Goal: Information Seeking & Learning: Learn about a topic

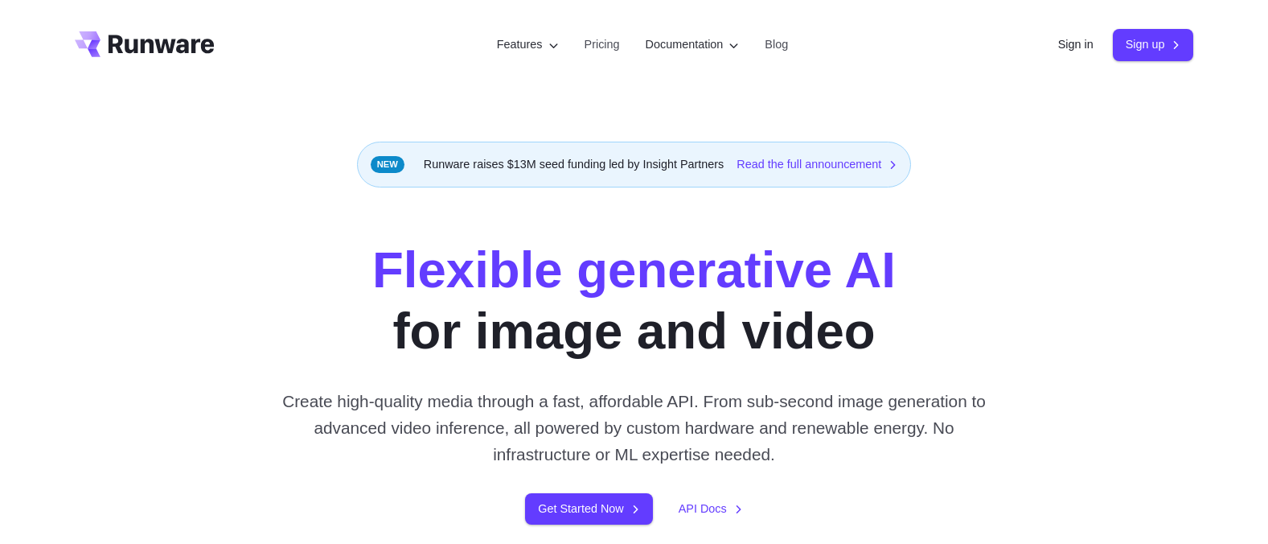
click at [1058, 51] on link "Sign in" at bounding box center [1075, 44] width 35 height 18
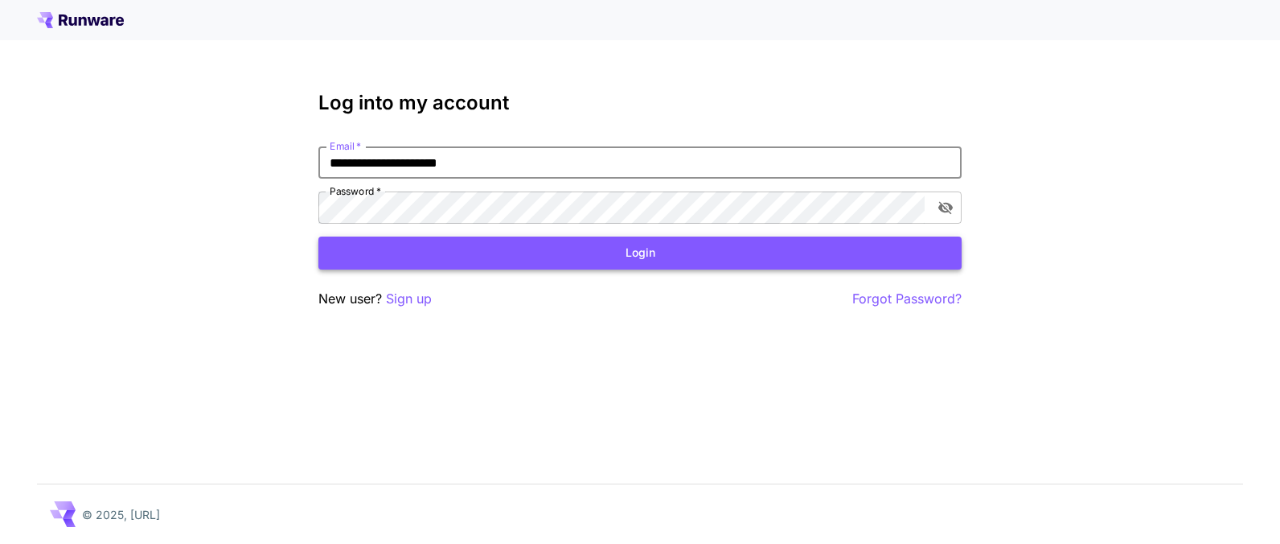
click at [562, 258] on button "Login" at bounding box center [640, 252] width 643 height 33
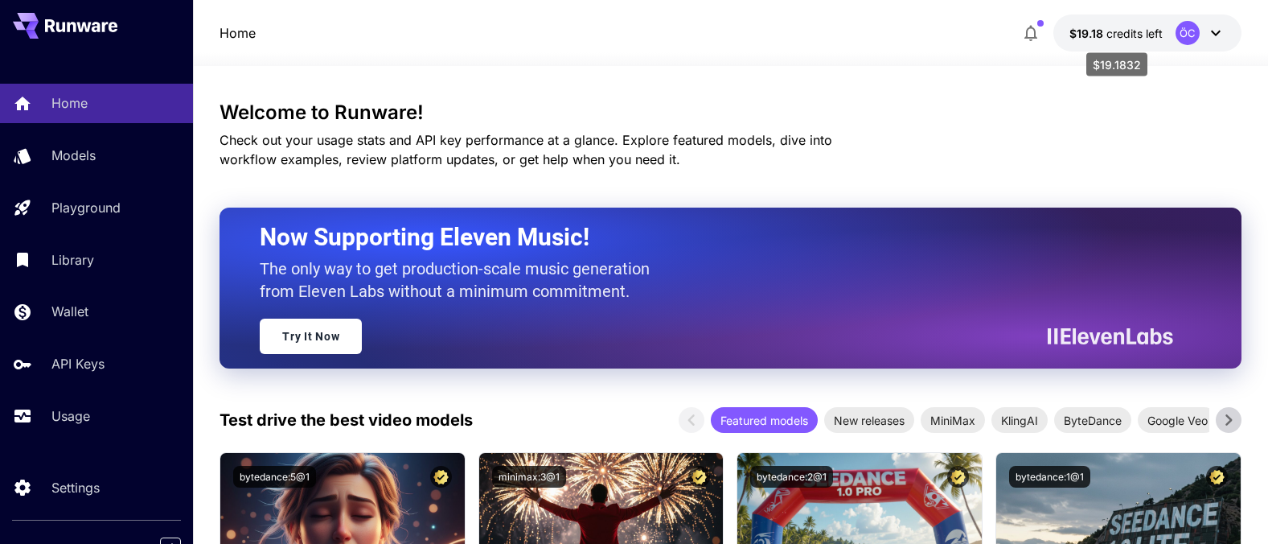
click at [1136, 39] on span "credits left" at bounding box center [1135, 34] width 56 height 14
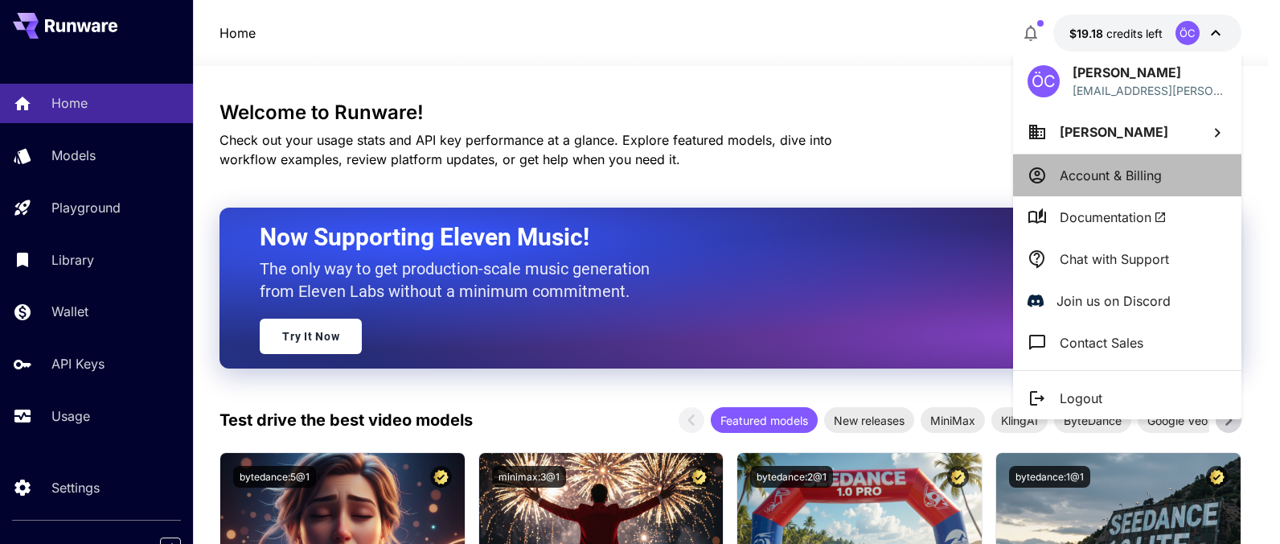
click at [1137, 174] on p "Account & Billing" at bounding box center [1111, 175] width 102 height 19
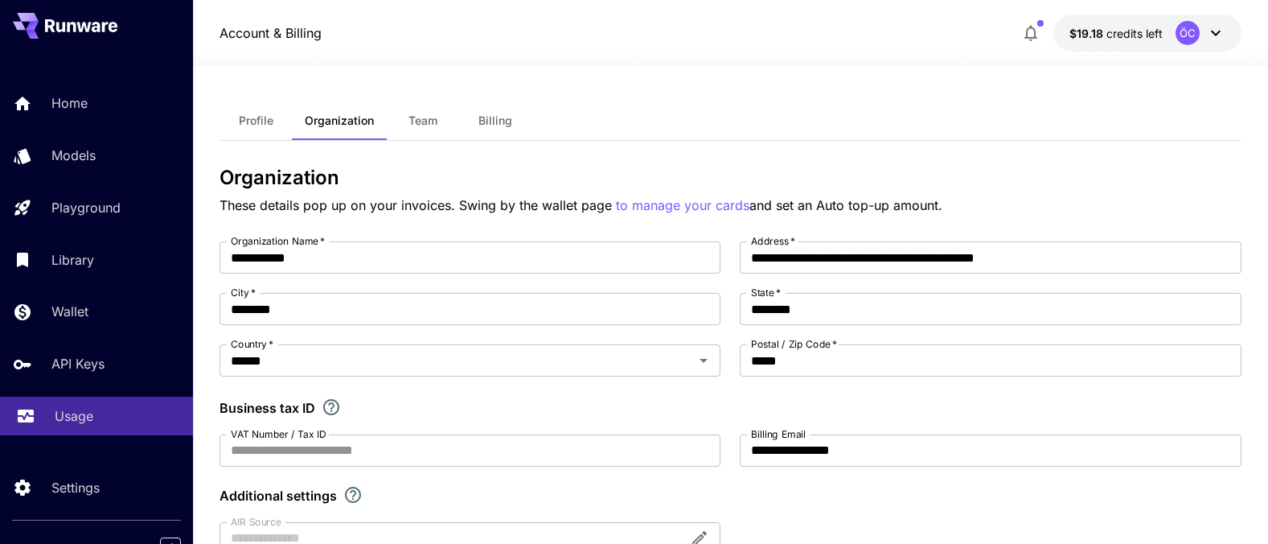
click at [73, 429] on link "Usage" at bounding box center [96, 416] width 193 height 39
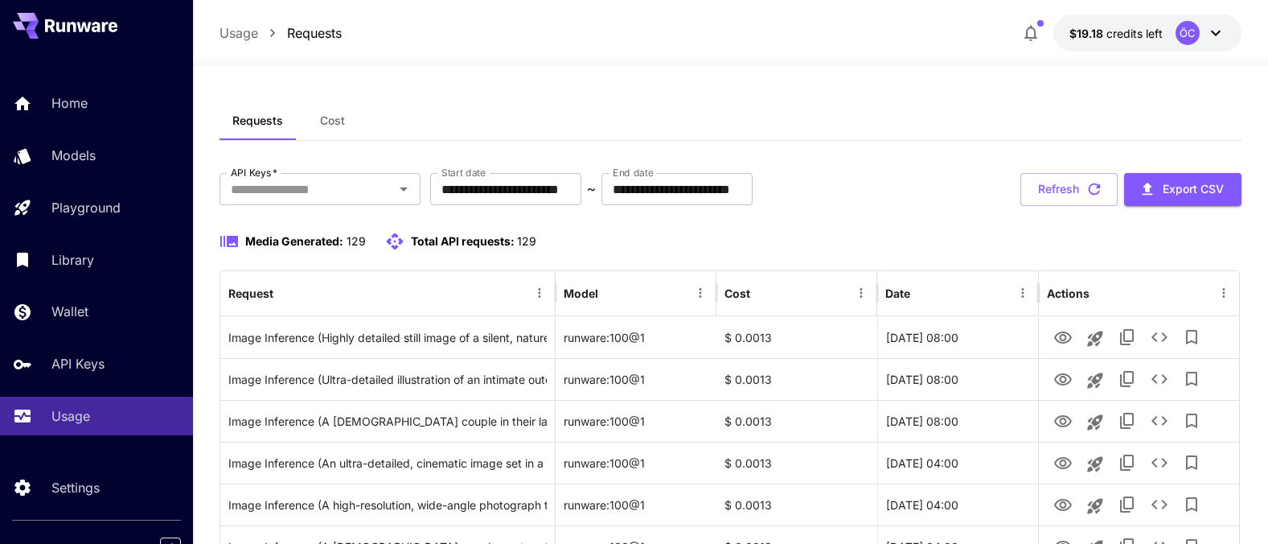
click at [317, 117] on button "Cost" at bounding box center [332, 120] width 72 height 39
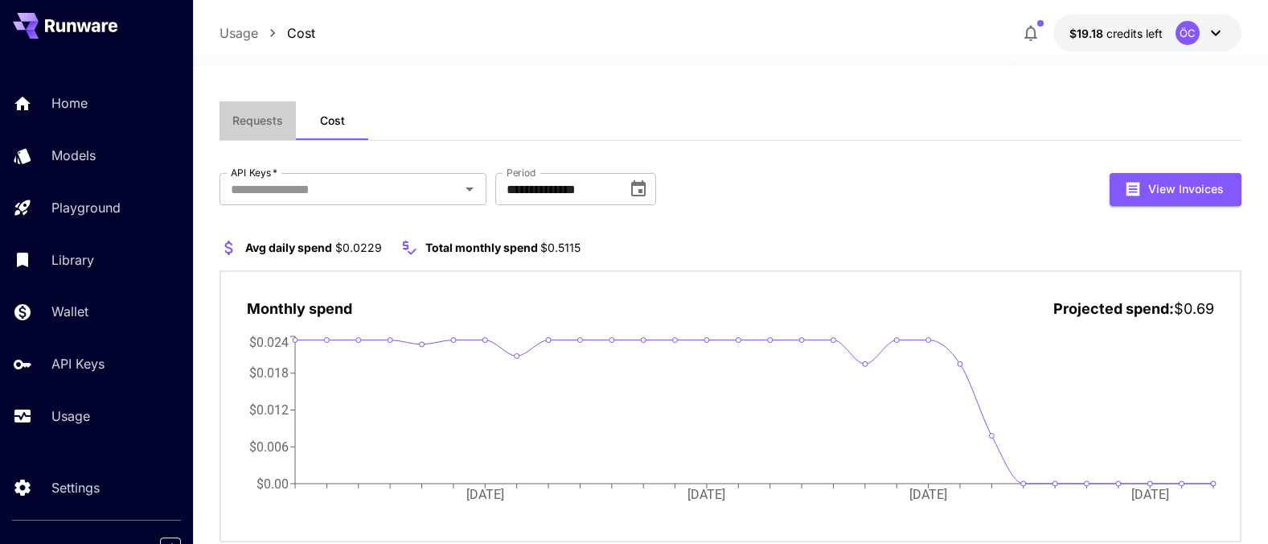
click at [266, 127] on button "Requests" at bounding box center [258, 120] width 76 height 39
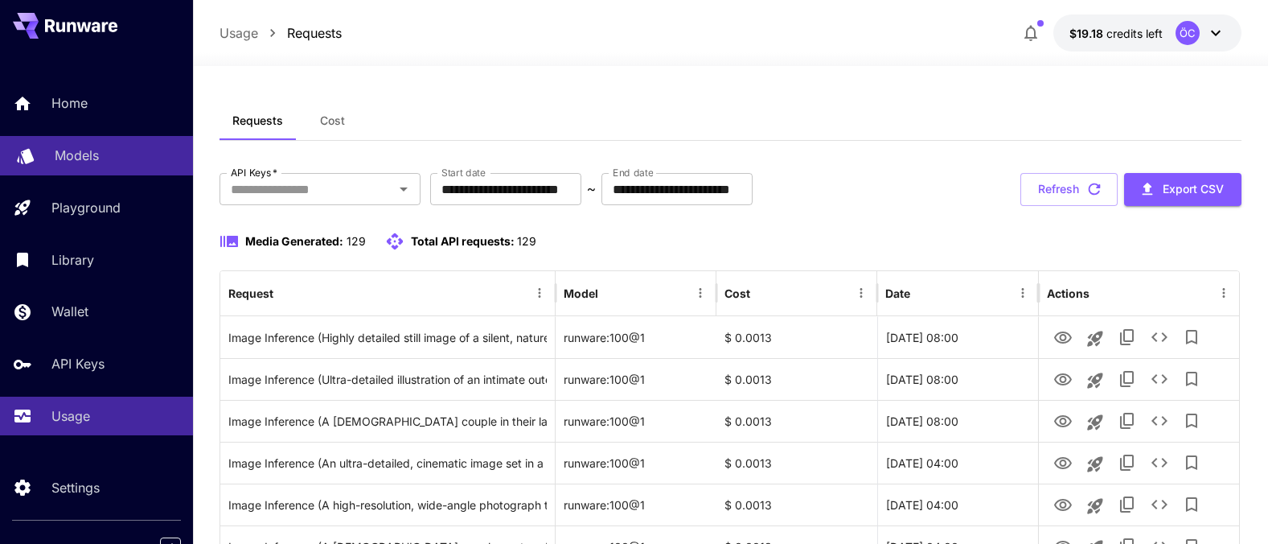
click at [74, 148] on p "Models" at bounding box center [77, 155] width 44 height 19
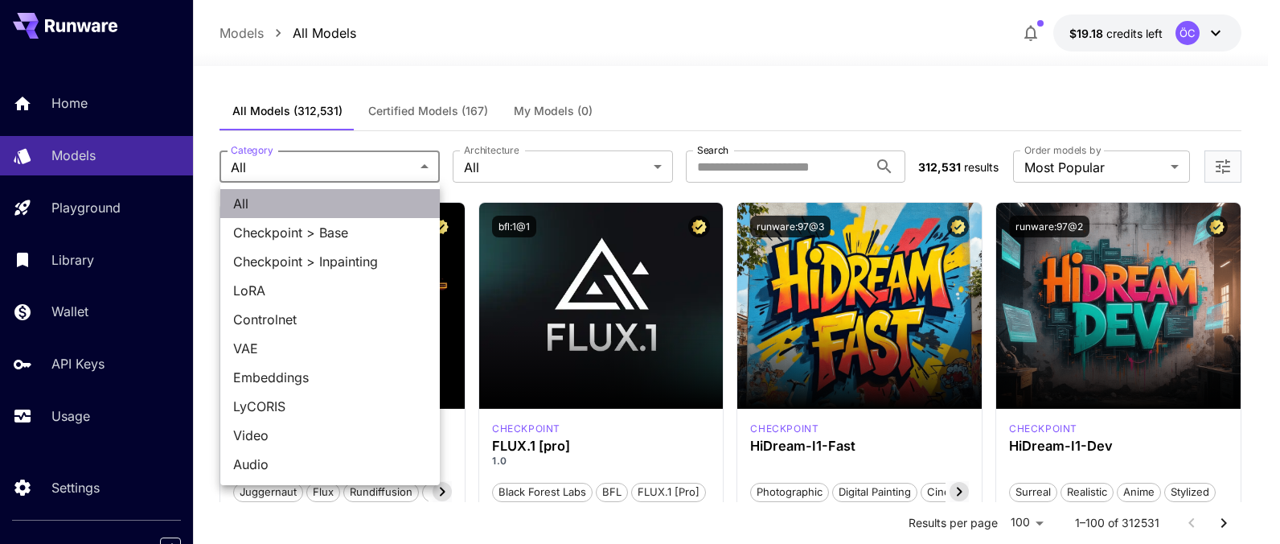
click at [323, 203] on span "All" at bounding box center [330, 203] width 194 height 19
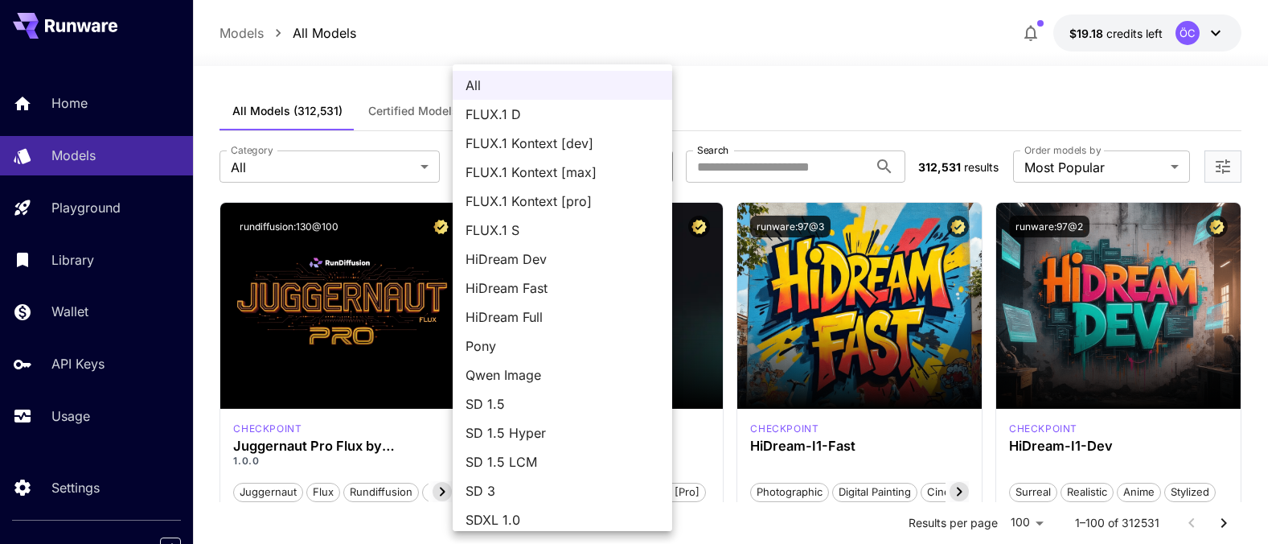
click at [765, 141] on div at bounding box center [640, 272] width 1280 height 544
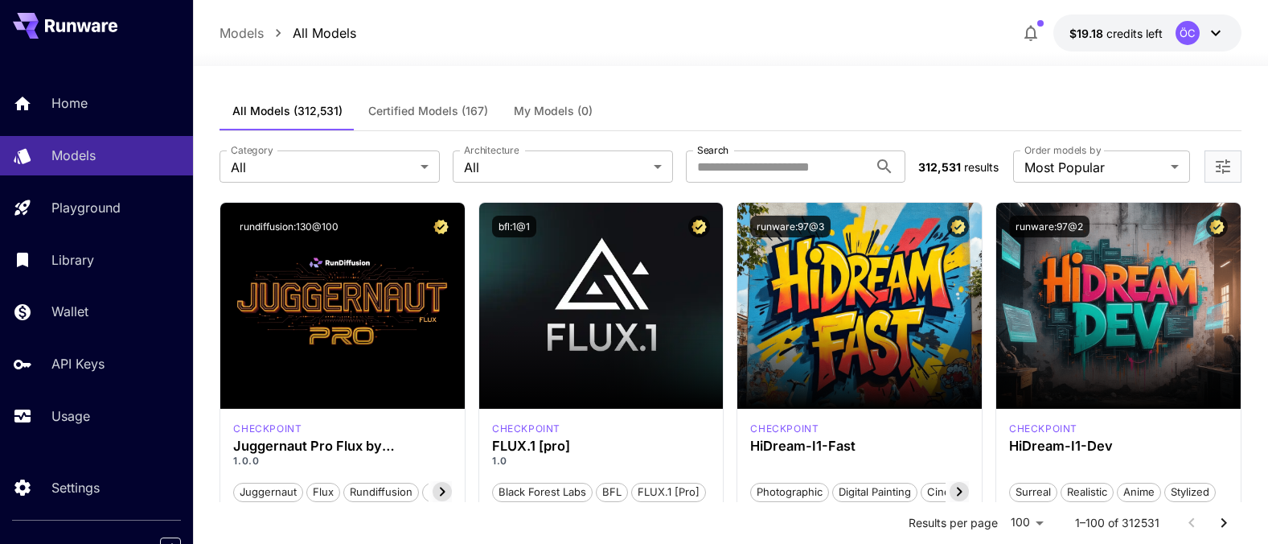
click at [763, 170] on input "Search" at bounding box center [777, 166] width 183 height 32
type input "******"
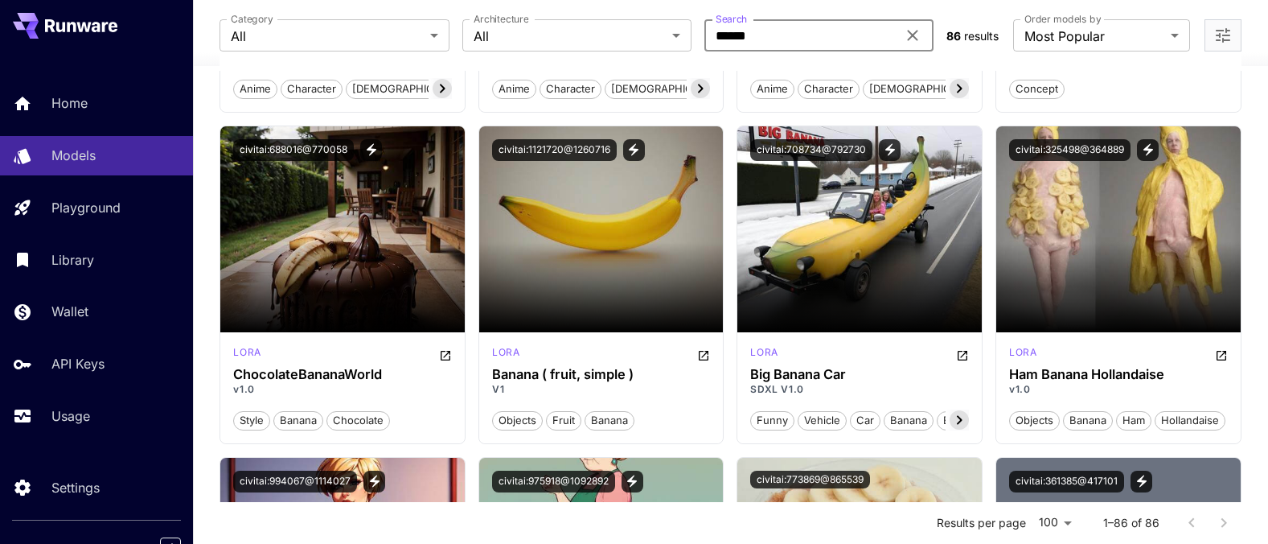
scroll to position [5251, 0]
